Goal: Information Seeking & Learning: Learn about a topic

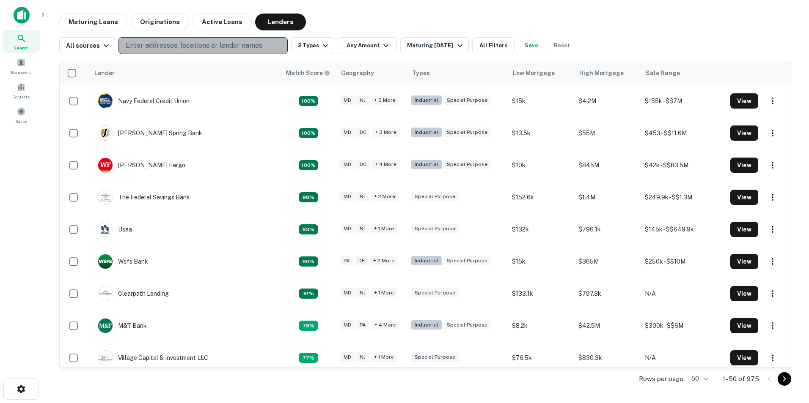
click at [176, 45] on p "Enter addresses, locations or lender names" at bounding box center [194, 46] width 137 height 10
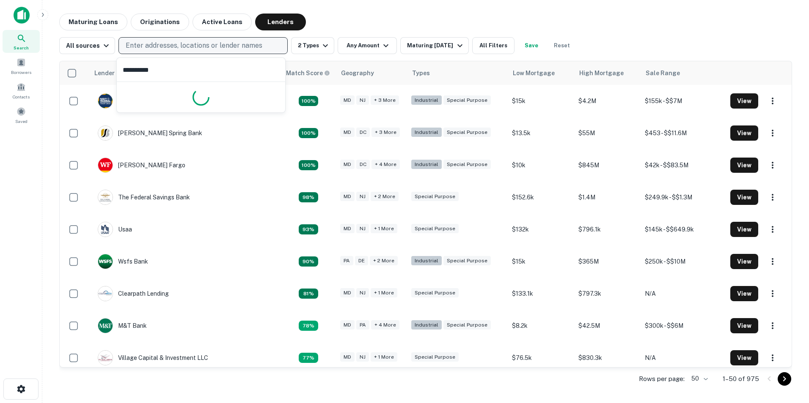
type input "**********"
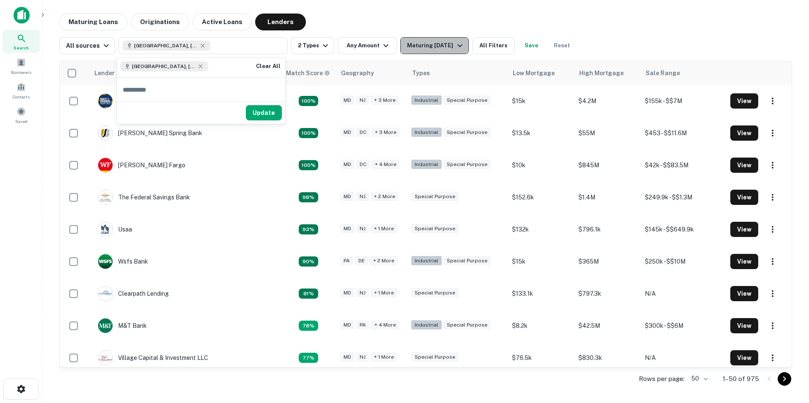
click at [462, 45] on icon "button" at bounding box center [460, 46] width 10 height 10
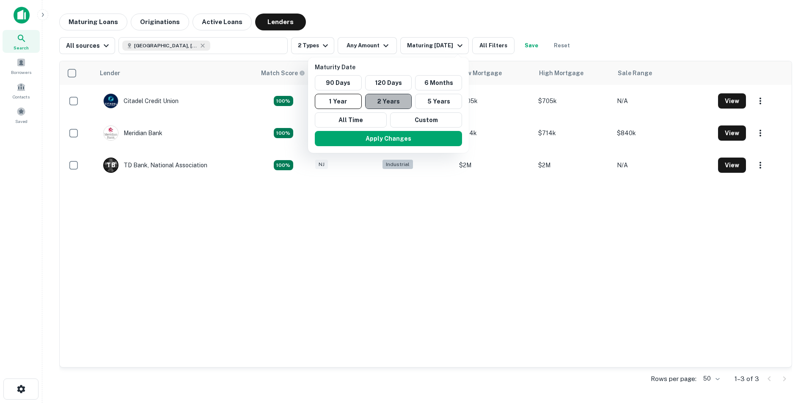
click at [394, 98] on button "2 Years" at bounding box center [388, 101] width 47 height 15
click at [386, 43] on div at bounding box center [404, 201] width 809 height 403
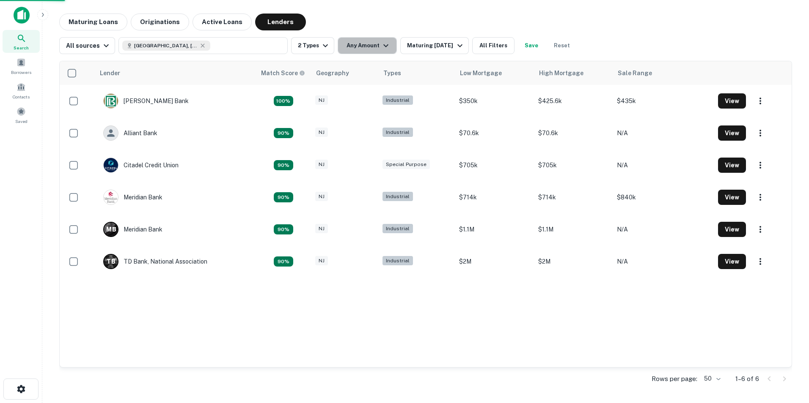
click at [382, 49] on icon "button" at bounding box center [386, 46] width 10 height 10
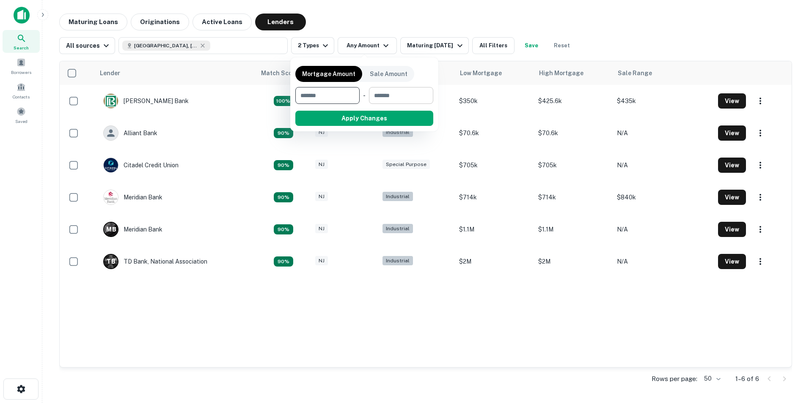
click at [400, 90] on input "number" at bounding box center [398, 95] width 58 height 17
type input "******"
click at [390, 112] on button "Apply Changes" at bounding box center [379, 118] width 107 height 15
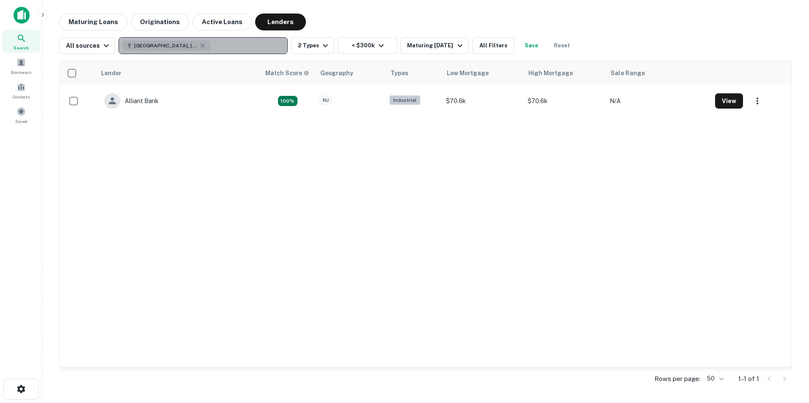
click at [159, 46] on span "Newfield, NJ, USA" at bounding box center [165, 46] width 63 height 8
click at [197, 47] on button "Newfield, NJ, USA" at bounding box center [202, 45] width 169 height 17
click at [199, 45] on icon "button" at bounding box center [202, 45] width 7 height 7
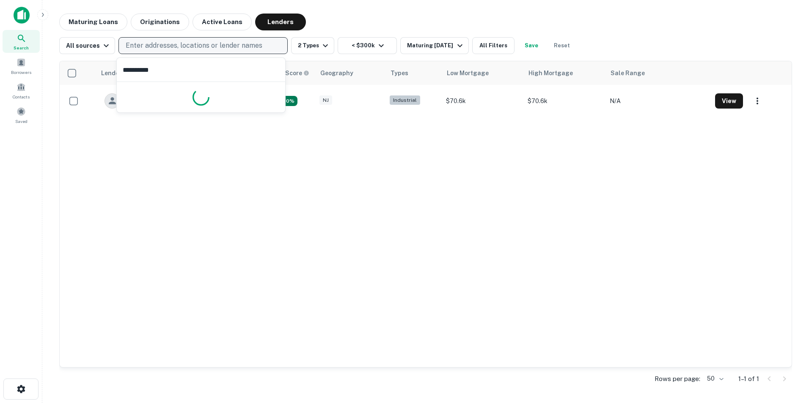
type input "**********"
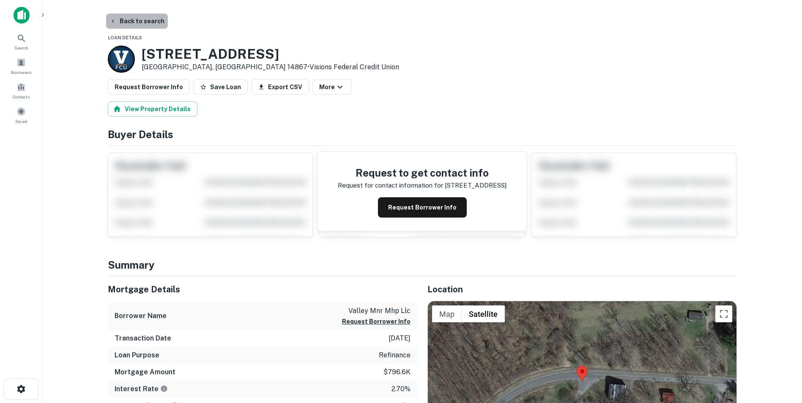
click at [156, 22] on button "Back to search" at bounding box center [137, 21] width 62 height 15
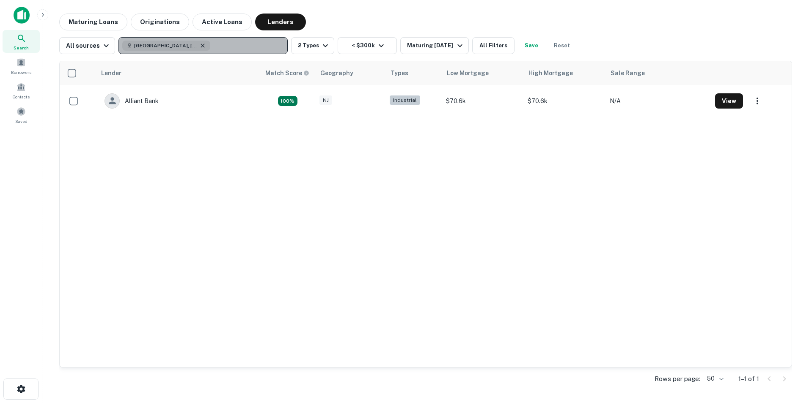
click at [199, 46] on icon "button" at bounding box center [202, 45] width 7 height 7
click at [148, 40] on button "Enter addresses, locations or lender names" at bounding box center [202, 45] width 169 height 17
click at [152, 44] on p "Enter addresses, locations or lender names" at bounding box center [194, 46] width 137 height 10
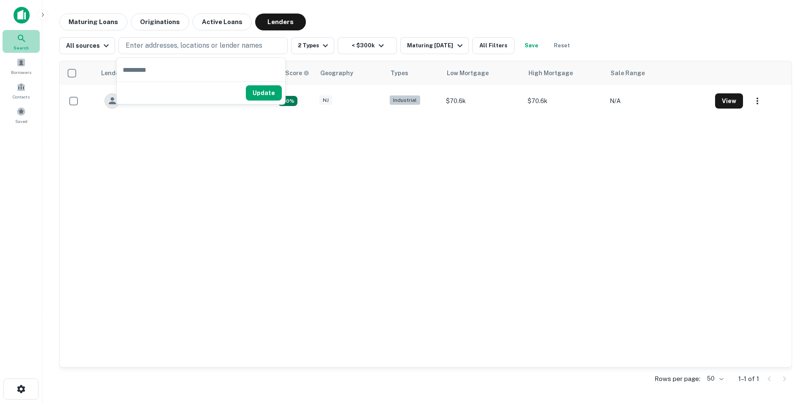
drag, startPoint x: 18, startPoint y: 39, endPoint x: 36, endPoint y: 47, distance: 18.9
click at [19, 39] on icon at bounding box center [21, 38] width 10 height 10
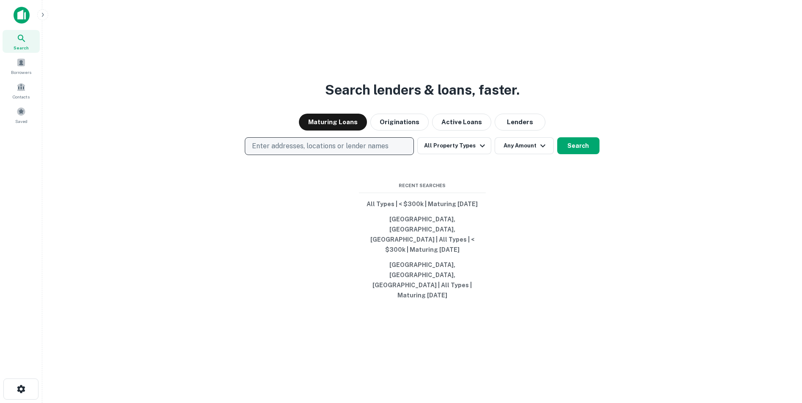
click at [287, 151] on p "Enter addresses, locations or lender names" at bounding box center [320, 146] width 137 height 10
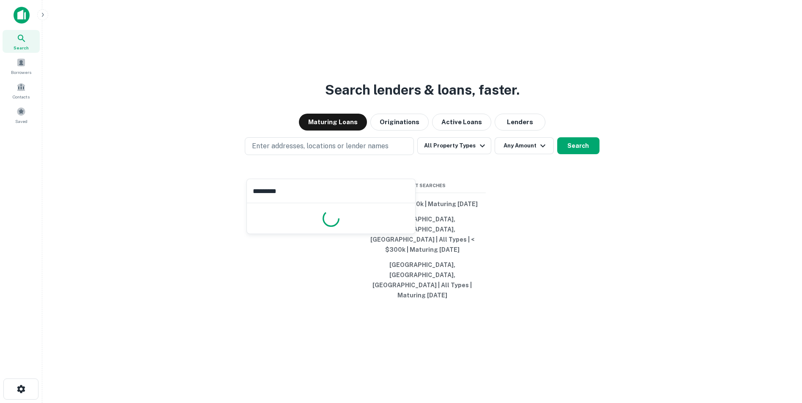
type input "**********"
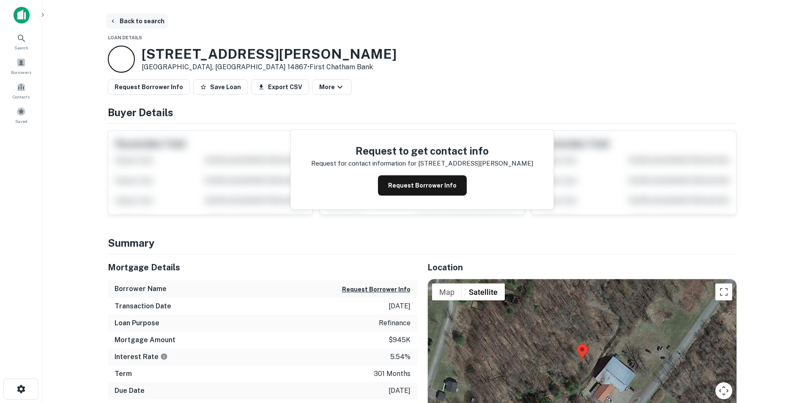
click at [132, 18] on button "Back to search" at bounding box center [137, 21] width 62 height 15
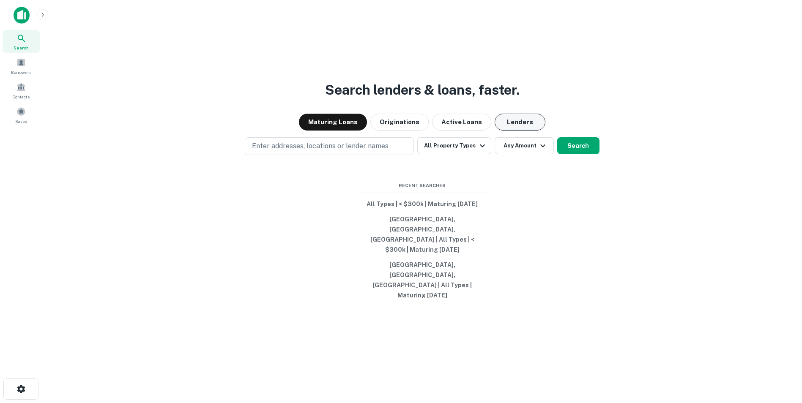
click at [526, 131] on button "Lenders" at bounding box center [520, 122] width 51 height 17
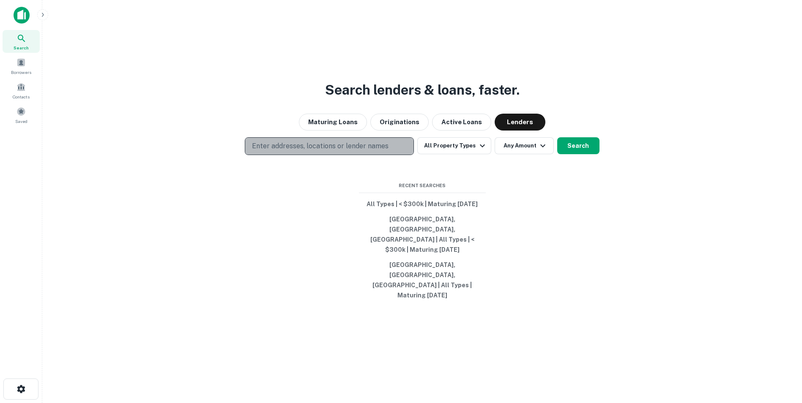
click at [327, 151] on p "Enter addresses, locations or lender names" at bounding box center [320, 146] width 137 height 10
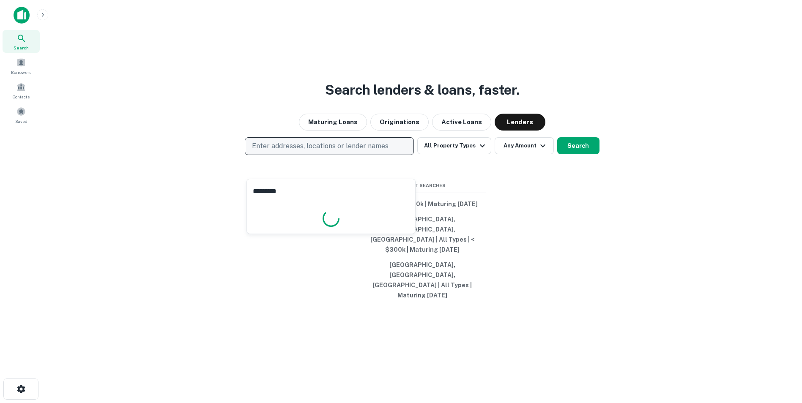
type input "**********"
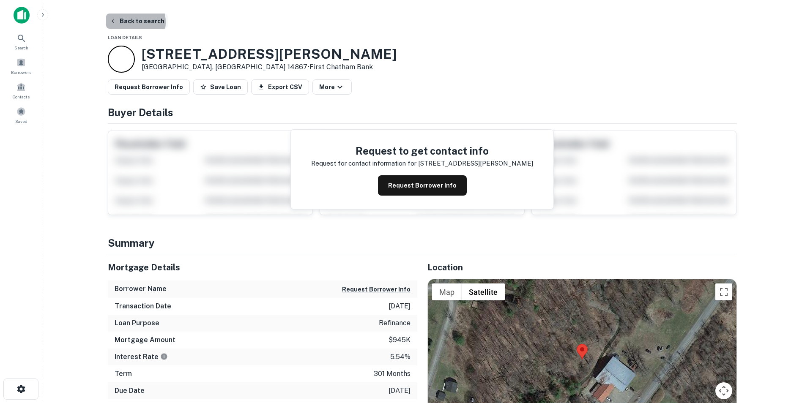
click at [128, 22] on button "Back to search" at bounding box center [137, 21] width 62 height 15
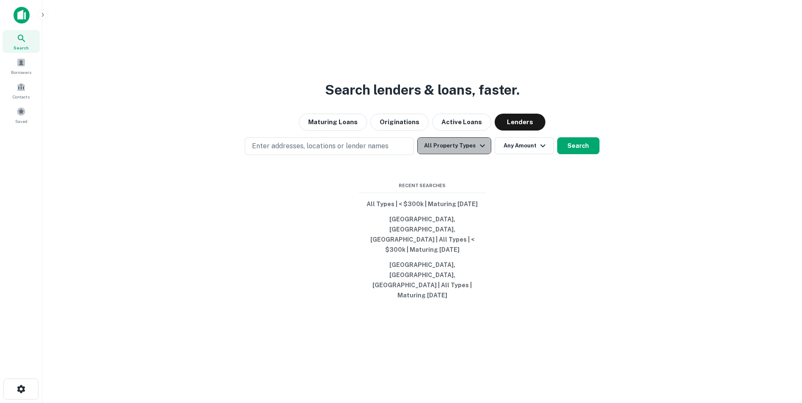
click at [480, 151] on icon "button" at bounding box center [483, 146] width 10 height 10
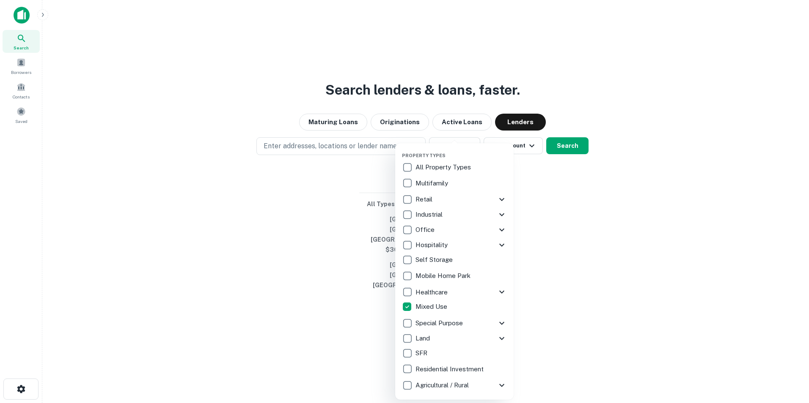
click at [569, 243] on div at bounding box center [404, 201] width 809 height 403
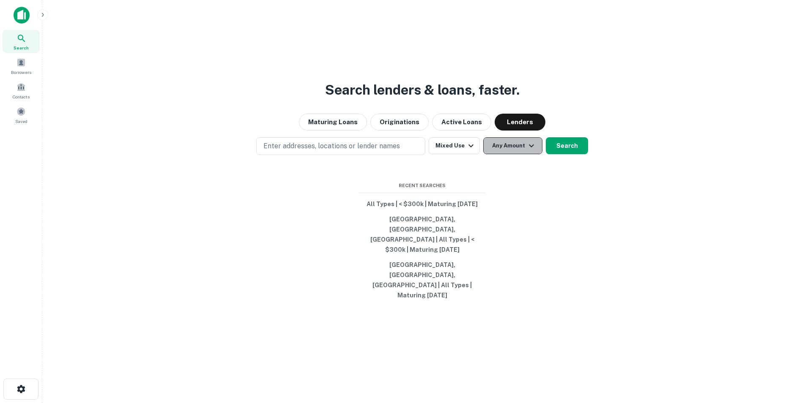
click at [530, 151] on icon "button" at bounding box center [532, 146] width 10 height 10
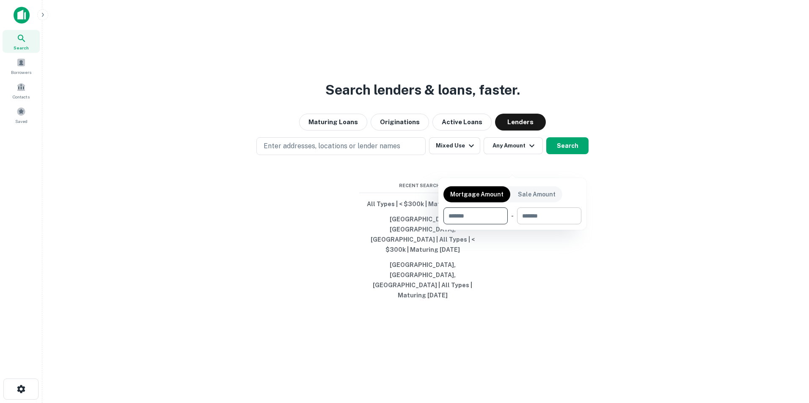
click at [545, 217] on input "number" at bounding box center [546, 216] width 58 height 17
type input "******"
click at [314, 164] on div at bounding box center [404, 201] width 809 height 403
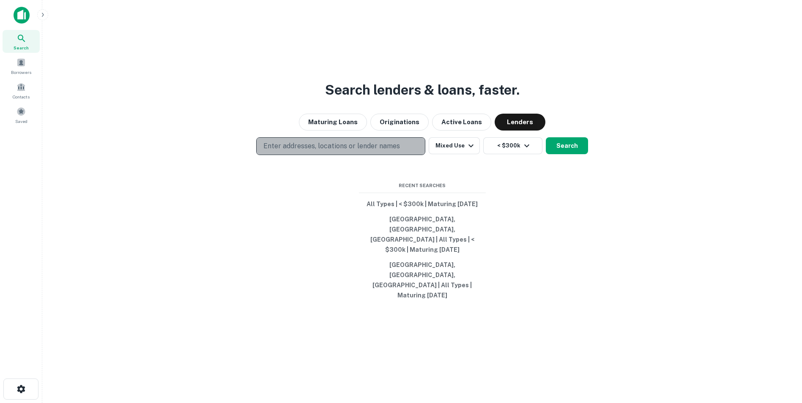
click at [314, 151] on p "Enter addresses, locations or lender names" at bounding box center [331, 146] width 137 height 10
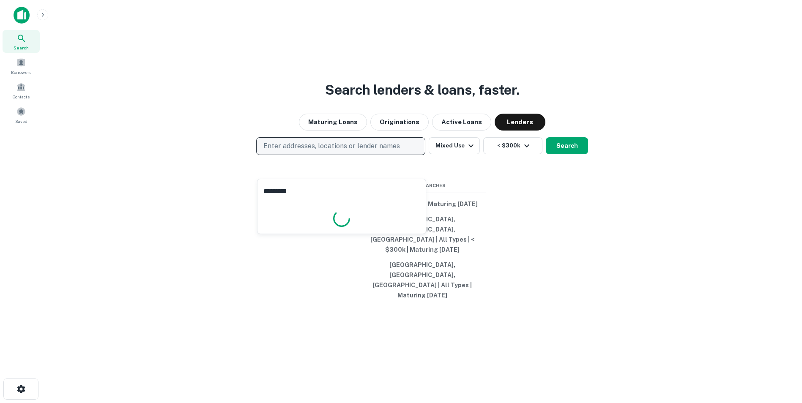
type input "**********"
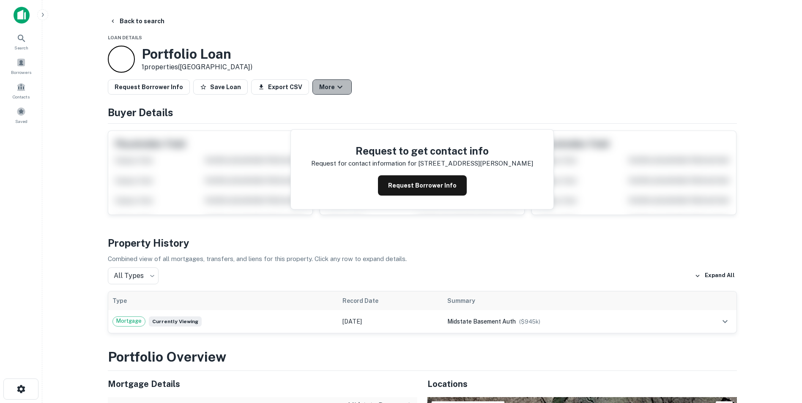
click at [335, 90] on icon "button" at bounding box center [340, 87] width 10 height 10
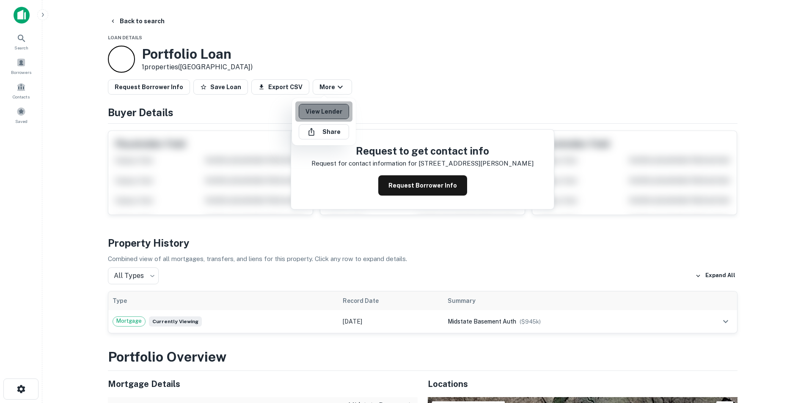
click at [325, 114] on link "View Lender" at bounding box center [324, 111] width 50 height 15
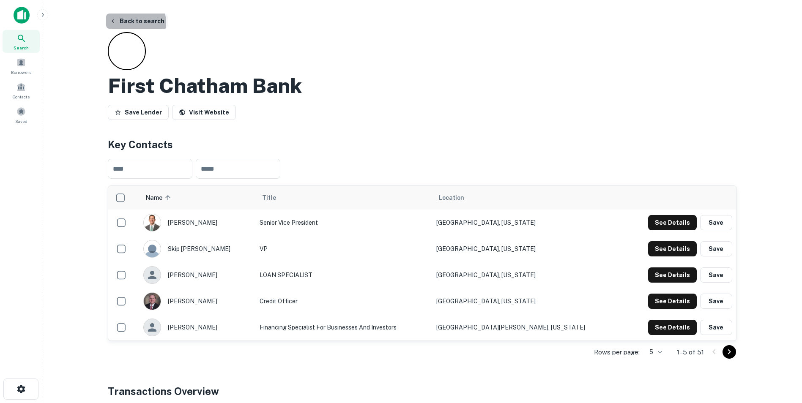
click at [133, 22] on button "Back to search" at bounding box center [137, 21] width 62 height 15
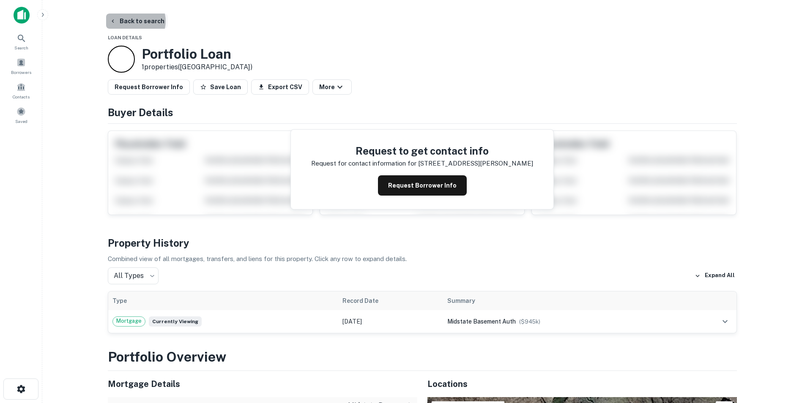
click at [134, 21] on button "Back to search" at bounding box center [137, 21] width 62 height 15
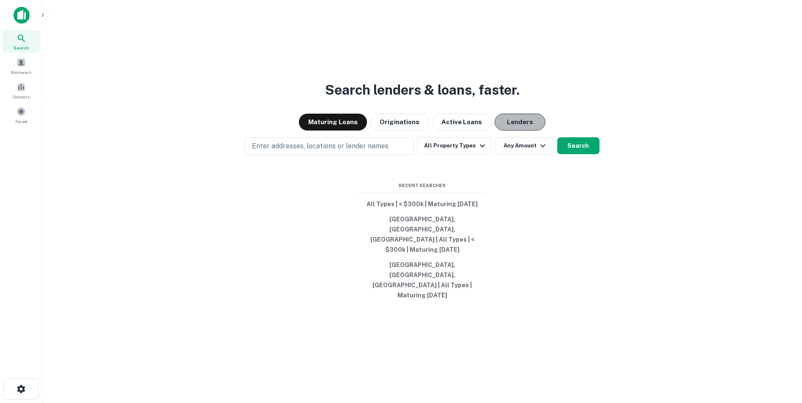
click at [516, 131] on button "Lenders" at bounding box center [520, 122] width 51 height 17
click at [482, 151] on icon "button" at bounding box center [483, 146] width 10 height 10
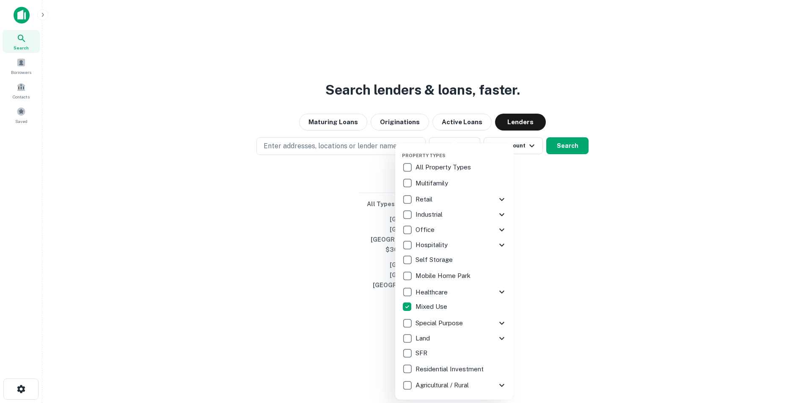
click at [523, 198] on div at bounding box center [404, 201] width 809 height 403
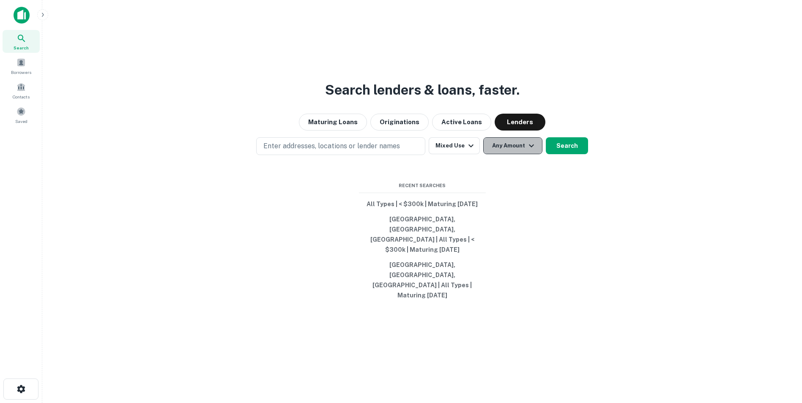
click at [534, 151] on icon "button" at bounding box center [532, 146] width 10 height 10
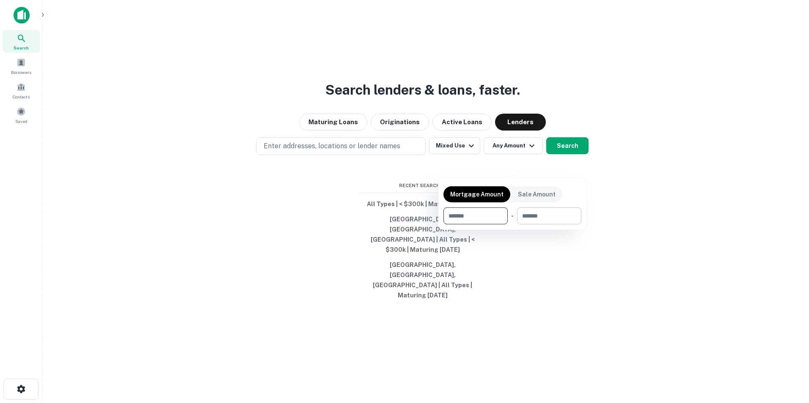
click at [541, 214] on input "number" at bounding box center [546, 216] width 58 height 17
type input "******"
click at [316, 163] on div at bounding box center [404, 201] width 809 height 403
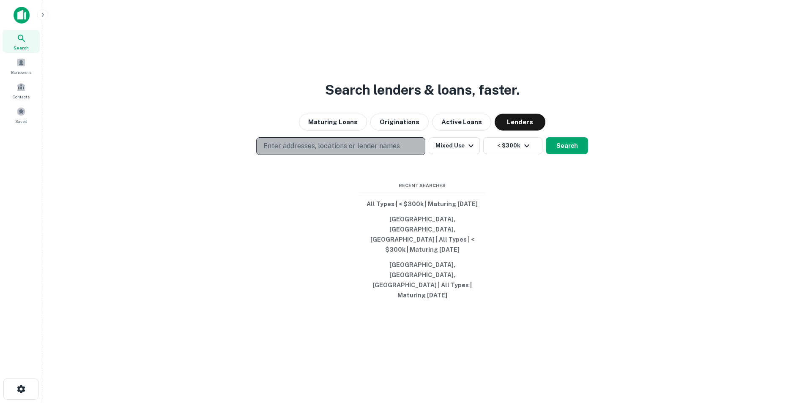
click at [382, 151] on p "Enter addresses, locations or lender names" at bounding box center [331, 146] width 137 height 10
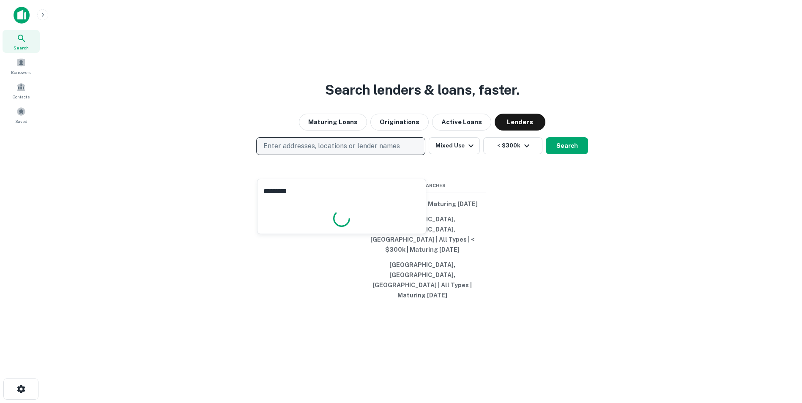
type input "**********"
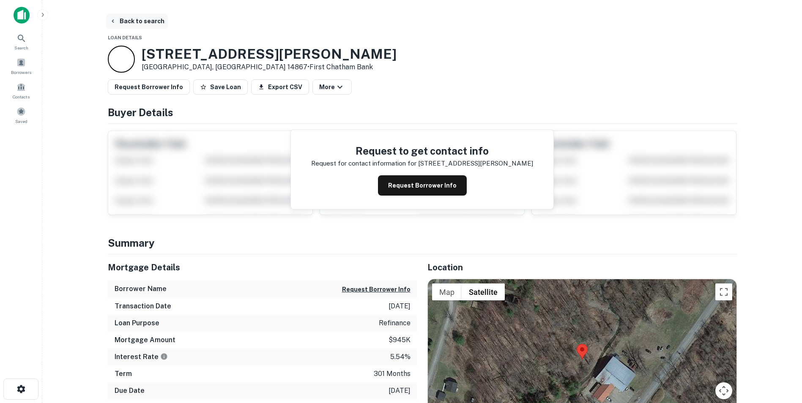
click at [135, 19] on button "Back to search" at bounding box center [137, 21] width 62 height 15
